Goal: Information Seeking & Learning: Learn about a topic

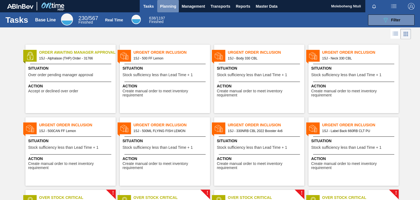
click at [169, 5] on span "Planning" at bounding box center [168, 6] width 16 height 7
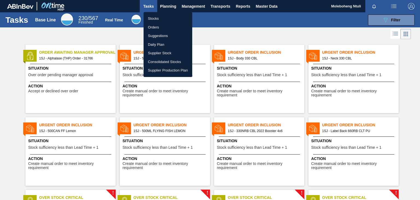
click at [152, 18] on li "Stocks" at bounding box center [168, 18] width 49 height 9
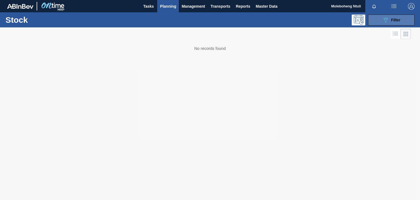
click at [383, 19] on icon "089F7B8B-B2A5-4AFE-B5C0-19BA573D28AC" at bounding box center [385, 20] width 7 height 7
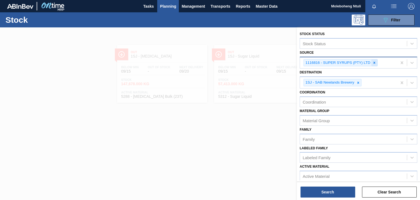
click at [372, 62] on icon at bounding box center [374, 63] width 4 height 4
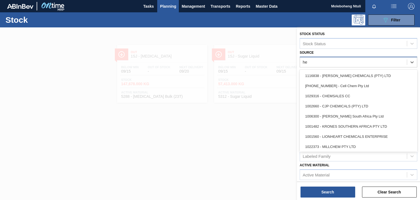
type input "h"
type input "rich"
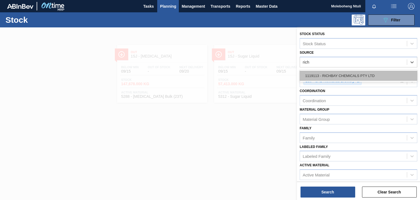
click at [364, 76] on div "1119113 - RICHBAY CHEMICALS PTY LTD" at bounding box center [359, 76] width 118 height 10
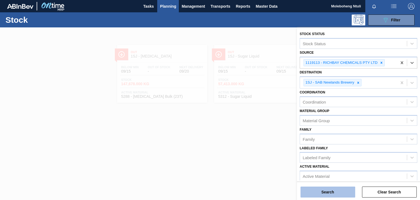
click at [328, 192] on button "Search" at bounding box center [328, 191] width 55 height 11
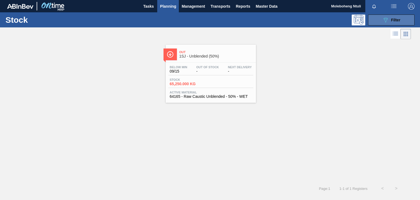
click at [379, 17] on button "089F7B8B-B2A5-4AFE-B5C0-19BA573D28AC Filter" at bounding box center [391, 19] width 46 height 11
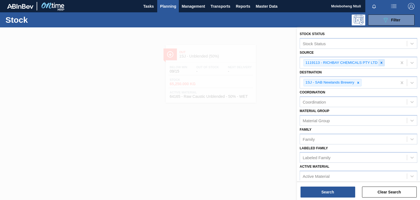
click at [382, 62] on icon at bounding box center [382, 63] width 4 height 4
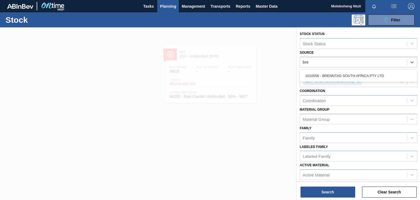
type input "bren"
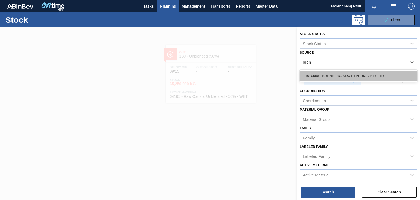
click at [368, 73] on div "1010556 - BRENNTAG SOUTH AFRICA PTY LTD" at bounding box center [359, 76] width 118 height 10
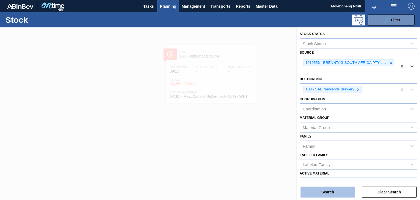
click at [336, 189] on button "Search" at bounding box center [328, 191] width 55 height 11
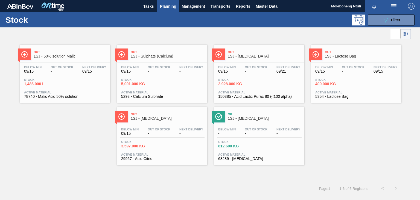
click at [82, 54] on span "1SJ - 50% solution Malic" at bounding box center [71, 56] width 74 height 4
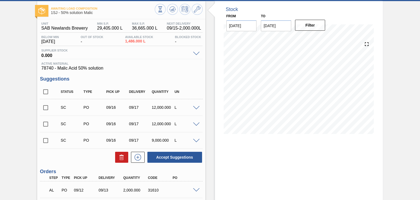
scroll to position [69, 0]
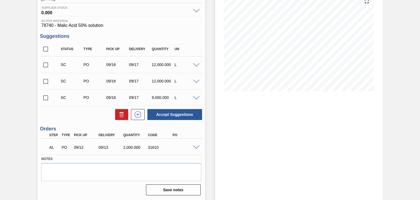
click at [196, 146] on span at bounding box center [196, 147] width 7 height 4
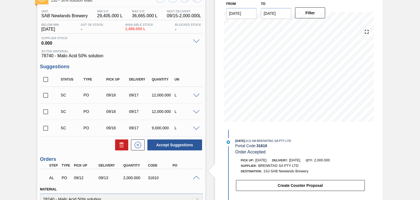
scroll to position [0, 0]
